Goal: Check status: Check status

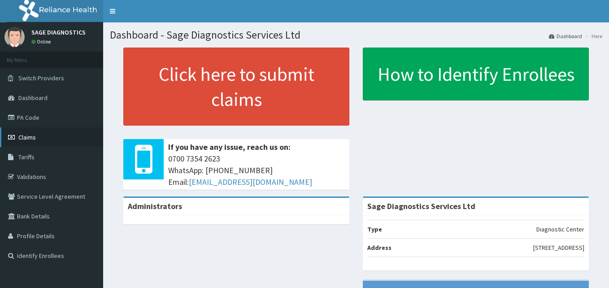
click at [32, 137] on span "Claims" at bounding box center [26, 137] width 17 height 8
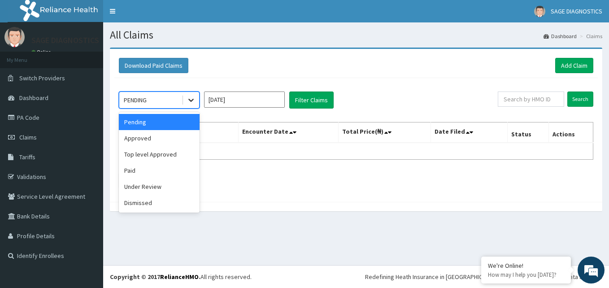
click at [195, 101] on div at bounding box center [191, 100] width 16 height 16
click at [142, 172] on div "Paid" at bounding box center [159, 170] width 81 height 16
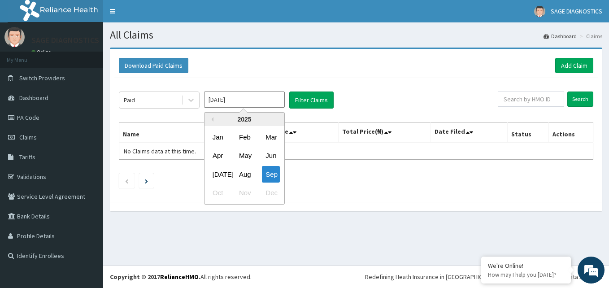
click at [272, 97] on input "[DATE]" at bounding box center [244, 99] width 81 height 16
click at [213, 120] on div "2025" at bounding box center [244, 119] width 80 height 13
click at [212, 117] on button "Previous Year" at bounding box center [211, 119] width 4 height 4
click at [247, 193] on div "Nov" at bounding box center [244, 193] width 18 height 17
type input "[DATE]"
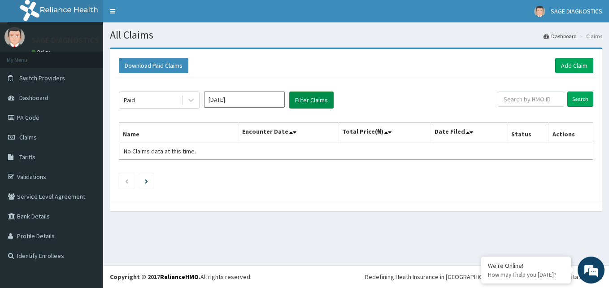
click at [320, 99] on button "Filter Claims" at bounding box center [311, 99] width 44 height 17
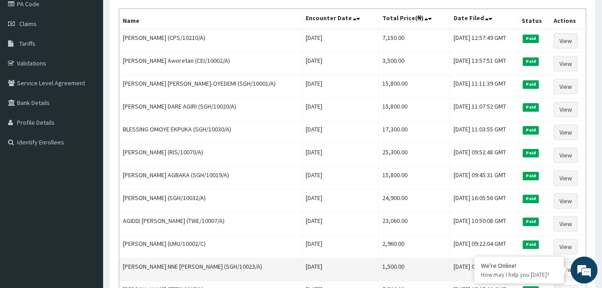
scroll to position [109, 0]
